Goal: Task Accomplishment & Management: Complete application form

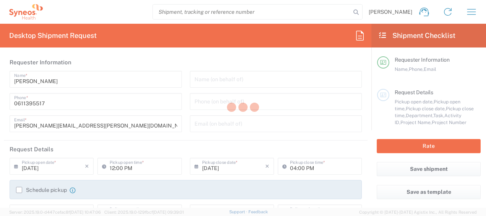
type input "Department"
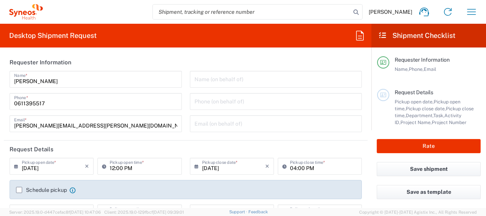
type input "[GEOGRAPHIC_DATA]"
type input "Syneos Health France SARL"
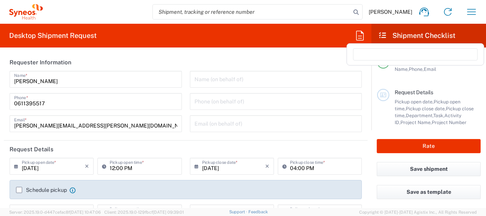
click at [361, 38] on icon at bounding box center [360, 36] width 8 height 10
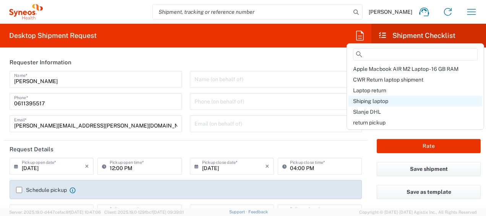
click at [369, 99] on span "Shiping laptop" at bounding box center [370, 101] width 35 height 6
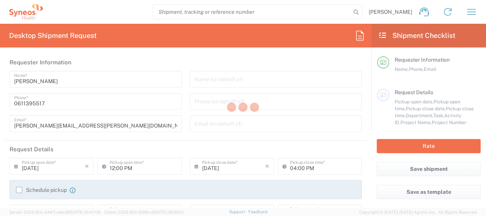
type input "Syneos Health France SARL"
type input "[STREET_ADDRESS][PERSON_NAME]"
type input "5th Floor"
type textarea "[PERSON_NAME][EMAIL_ADDRESS][PERSON_NAME][DOMAIN_NAME]"
type input "01:00 PM"
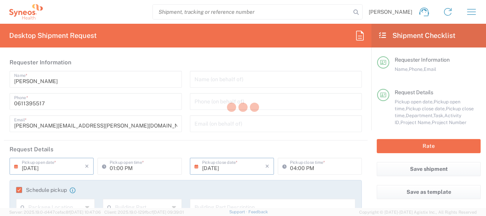
type input "4510"
type input "4510 DEPARTMENTAL EXPENSE"
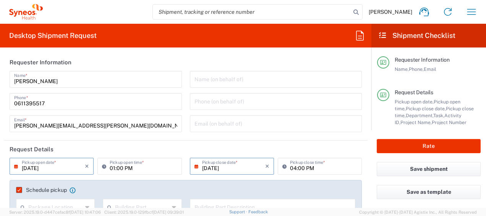
type input "Large Box"
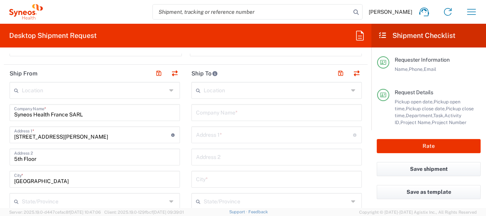
scroll to position [355, 0]
click at [212, 111] on input "text" at bounding box center [276, 111] width 161 height 13
paste input "[PERSON_NAME]"
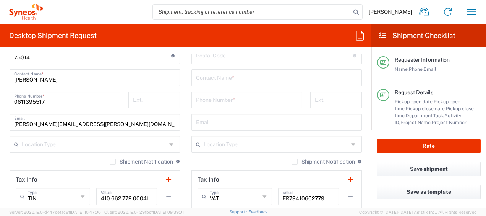
scroll to position [506, 0]
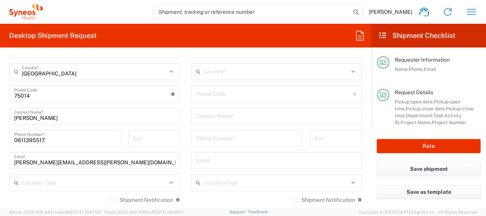
type input "[PERSON_NAME]"
click at [212, 111] on input "text" at bounding box center [276, 115] width 161 height 13
paste input "[PERSON_NAME]"
type input "[PERSON_NAME]"
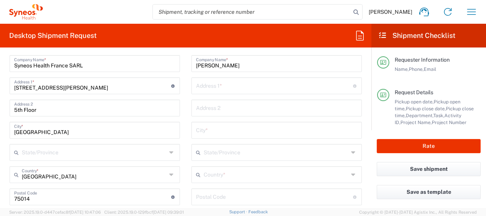
scroll to position [403, 0]
click at [232, 88] on input "text" at bounding box center [274, 85] width 157 height 13
paste input "[STREET_ADDRESS][PERSON_NAME]"
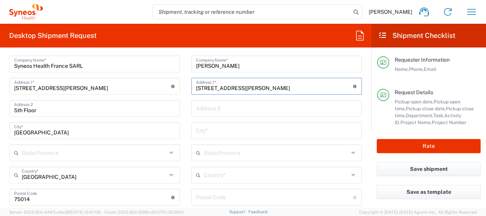
type input "[STREET_ADDRESS][PERSON_NAME]"
click at [204, 130] on input "text" at bounding box center [276, 129] width 161 height 13
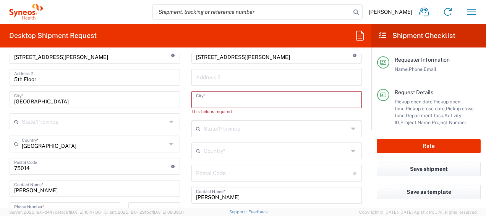
scroll to position [434, 0]
click at [211, 176] on input "undefined" at bounding box center [274, 171] width 157 height 13
paste input "20146"
type input "20146"
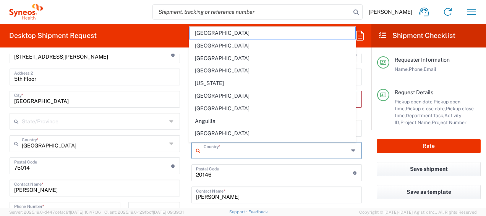
click at [231, 154] on input "text" at bounding box center [276, 149] width 145 height 13
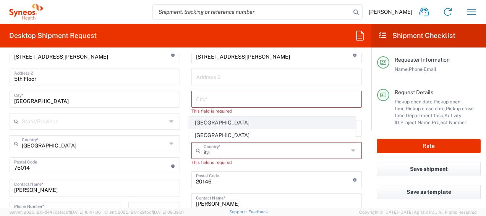
click at [203, 125] on span "[GEOGRAPHIC_DATA]" at bounding box center [273, 123] width 166 height 12
type input "[GEOGRAPHIC_DATA]"
type input "Sender/Shipper"
type input "Delivery Duty Paid"
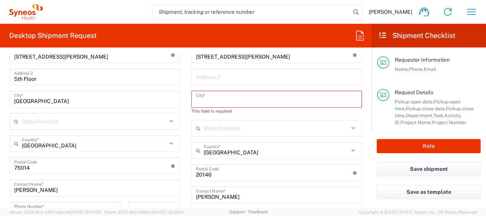
click at [218, 101] on input "text" at bounding box center [276, 98] width 161 height 13
paste input "[PHONE_NUMBER]"
type input "[PHONE_NUMBER]"
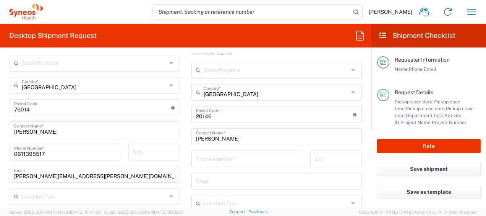
scroll to position [493, 0]
click at [244, 152] on input "tel" at bounding box center [247, 157] width 102 height 13
paste input "[PHONE_NUMBER]"
type input "[PHONE_NUMBER]"
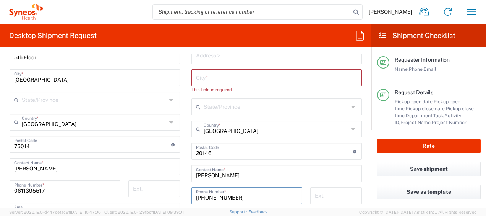
scroll to position [456, 0]
click at [227, 73] on input "text" at bounding box center [276, 77] width 161 height 13
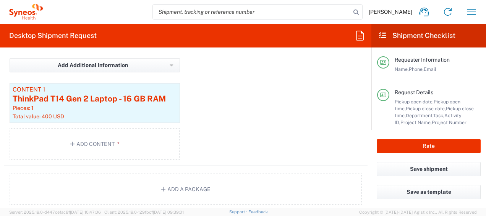
scroll to position [894, 0]
type input "[GEOGRAPHIC_DATA]"
click at [105, 137] on button "Add Content *" at bounding box center [95, 143] width 170 height 31
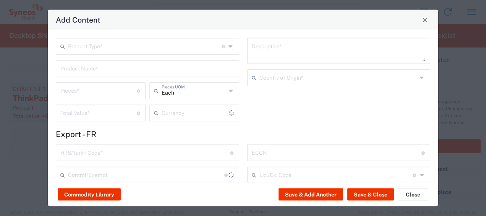
type input "US Dollar"
click at [423, 19] on span "Close" at bounding box center [424, 19] width 5 height 5
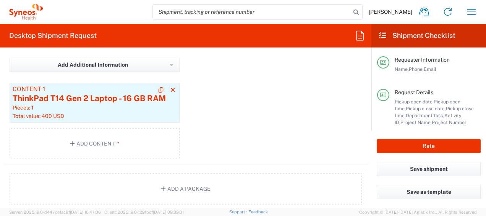
click at [105, 106] on div "Pieces: 1" at bounding box center [95, 107] width 164 height 7
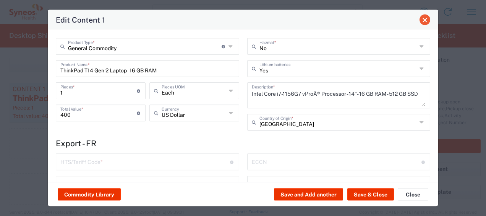
click at [427, 22] on span "Close" at bounding box center [424, 19] width 5 height 5
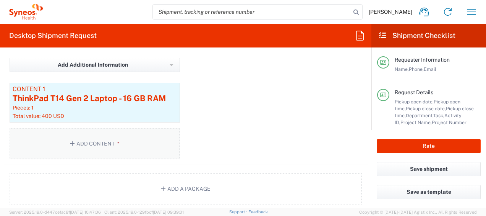
click at [132, 139] on button "Add Content *" at bounding box center [95, 143] width 170 height 31
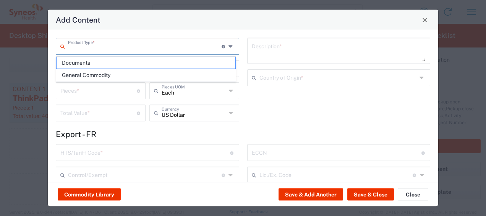
click at [102, 45] on input "text" at bounding box center [145, 45] width 154 height 13
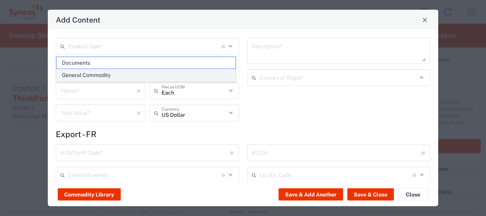
click at [112, 72] on span "General Commodity" at bounding box center [146, 75] width 179 height 12
type input "General Commodity"
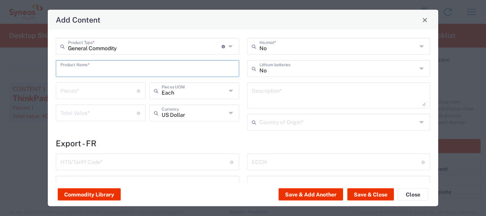
click at [104, 67] on input "text" at bounding box center [147, 67] width 174 height 13
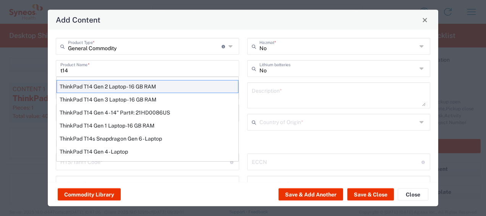
click at [109, 82] on div "ThinkPad T14 Gen 2 Laptop - 16 GB RAM" at bounding box center [148, 86] width 182 height 13
type input "ThinkPad T14 Gen 2 Laptop - 16 GB RAM"
type input "1"
type textarea "Intel Core i7-1156G7 vProÂ® Processor - 14"- 16 GB RAM - 512 GB SSD"
type input "[GEOGRAPHIC_DATA]"
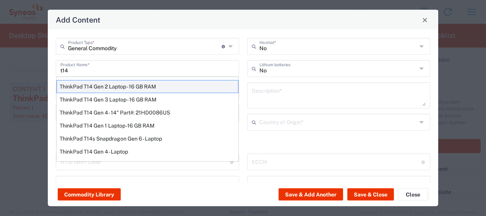
type input "8471300100"
type input "BIS"
type input "5A992.c"
type input "Yes"
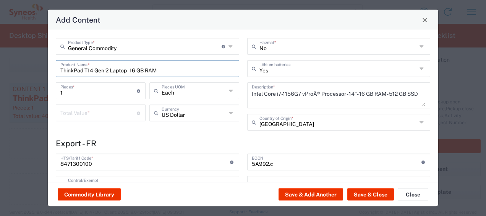
type input "NLR - No License Required"
click at [94, 112] on input "number" at bounding box center [98, 111] width 76 height 13
type input "400"
drag, startPoint x: 99, startPoint y: 164, endPoint x: 26, endPoint y: 173, distance: 74.3
click at [26, 173] on div "Add Content General Commodity Product Type * Document: Paper document generated…" at bounding box center [243, 108] width 486 height 216
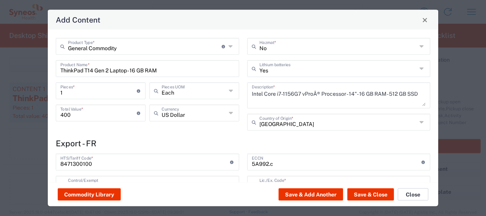
click at [418, 191] on button "Close" at bounding box center [413, 194] width 31 height 12
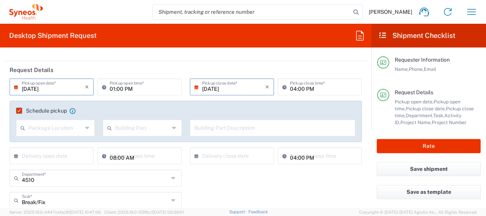
scroll to position [0, 0]
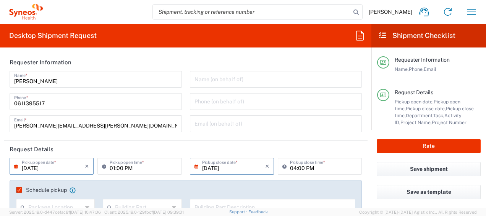
click at [18, 190] on label "Schedule pickup" at bounding box center [41, 189] width 51 height 6
click at [17, 190] on input "Schedule pickup" at bounding box center [17, 190] width 0 height 0
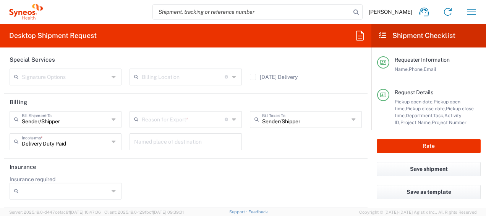
scroll to position [1149, 0]
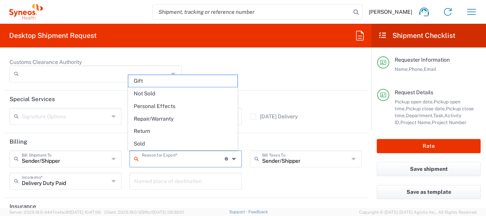
click at [199, 153] on input "text" at bounding box center [183, 157] width 83 height 13
click at [173, 122] on span "Repair/Warranty" at bounding box center [182, 119] width 109 height 12
type input "Repair/Warranty"
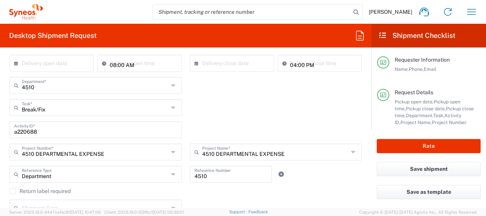
scroll to position [0, 0]
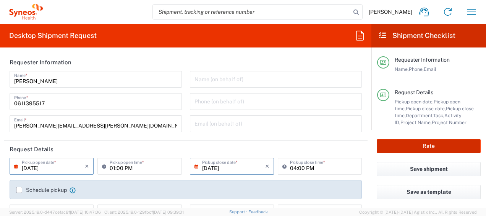
click at [436, 146] on button "Rate" at bounding box center [429, 146] width 104 height 14
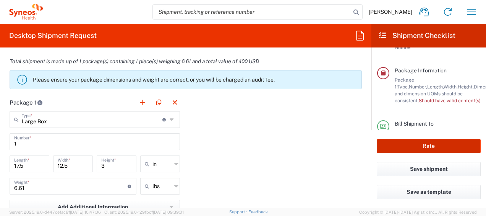
scroll to position [730, 0]
click at [170, 166] on div "in" at bounding box center [160, 163] width 40 height 17
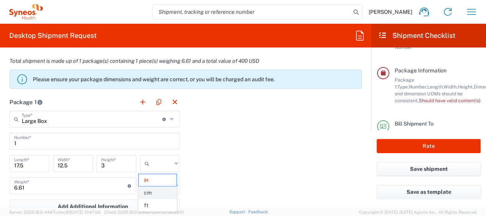
click at [165, 193] on span "cm" at bounding box center [157, 192] width 37 height 12
type input "44.45"
type input "31.75"
type input "7.62"
type input "cm"
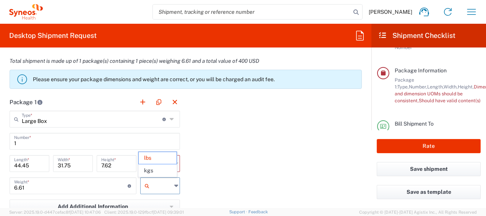
click at [166, 186] on input "text" at bounding box center [161, 185] width 19 height 12
click at [158, 173] on span "kgs" at bounding box center [157, 170] width 37 height 12
type input "3"
type input "kgs"
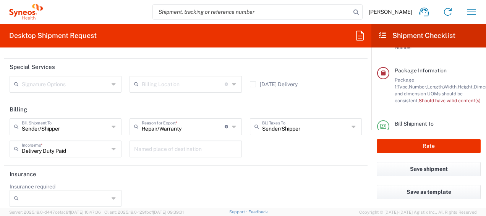
scroll to position [1190, 0]
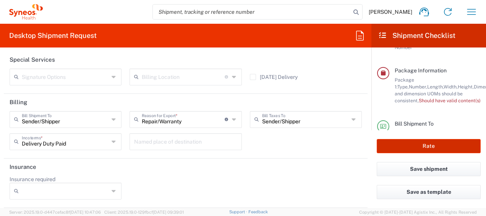
click at [402, 143] on button "Rate" at bounding box center [429, 146] width 104 height 14
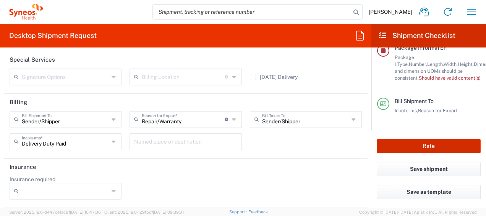
click at [416, 144] on button "Rate" at bounding box center [429, 146] width 104 height 14
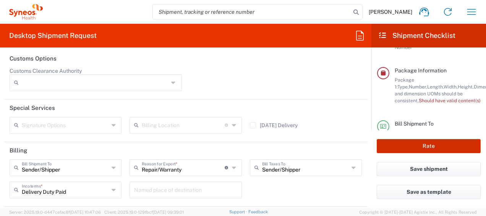
scroll to position [1190, 0]
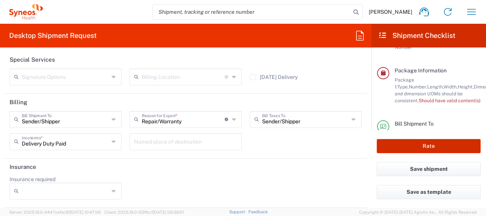
click at [402, 148] on button "Rate" at bounding box center [429, 146] width 104 height 14
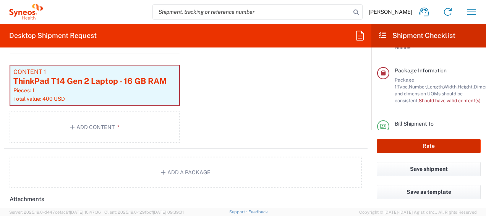
scroll to position [889, 0]
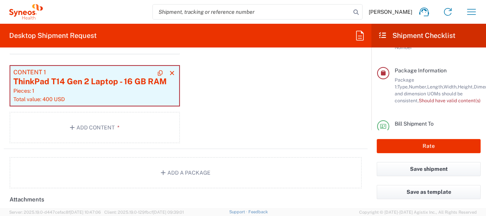
click at [114, 70] on div "Content 1" at bounding box center [94, 72] width 163 height 7
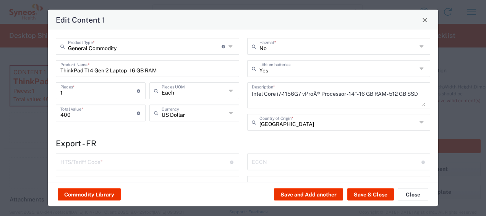
click at [123, 153] on div "HTS/Tariff Code * 10-digit U.S. import and export statistical classification sy…" at bounding box center [147, 161] width 183 height 17
paste input "8471300100"
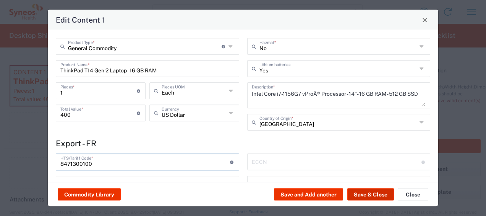
type input "8471300100"
click at [366, 191] on button "Save & Close" at bounding box center [370, 194] width 47 height 12
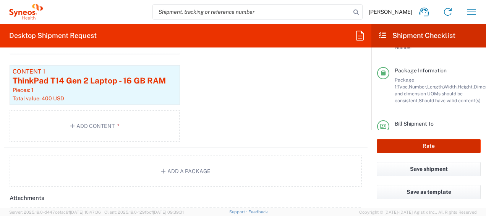
click at [410, 147] on button "Rate" at bounding box center [429, 146] width 104 height 14
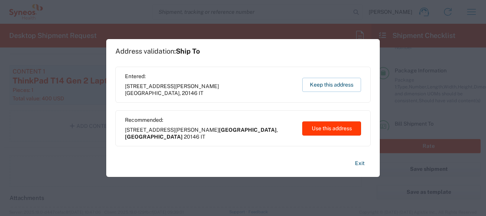
click at [327, 124] on button "Use this address" at bounding box center [331, 128] width 59 height 14
type input "[GEOGRAPHIC_DATA]"
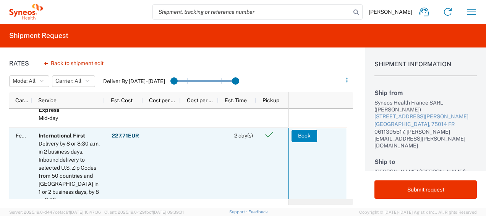
click at [312, 136] on button "Book" at bounding box center [305, 136] width 26 height 12
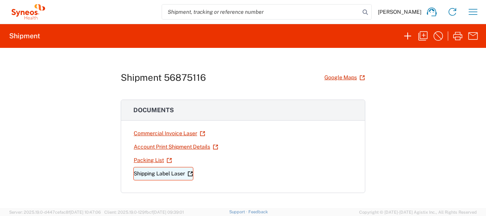
click at [163, 177] on link "Shipping Label Laser" at bounding box center [163, 173] width 60 height 13
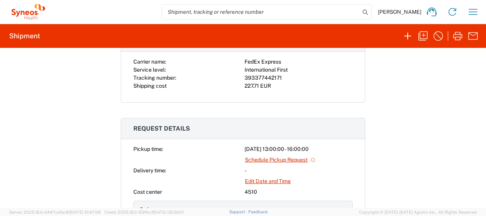
scroll to position [178, 0]
drag, startPoint x: 278, startPoint y: 76, endPoint x: 242, endPoint y: 78, distance: 36.7
click at [245, 78] on div "393377442171" at bounding box center [299, 77] width 108 height 8
copy div "393377442171"
